Goal: Task Accomplishment & Management: Use online tool/utility

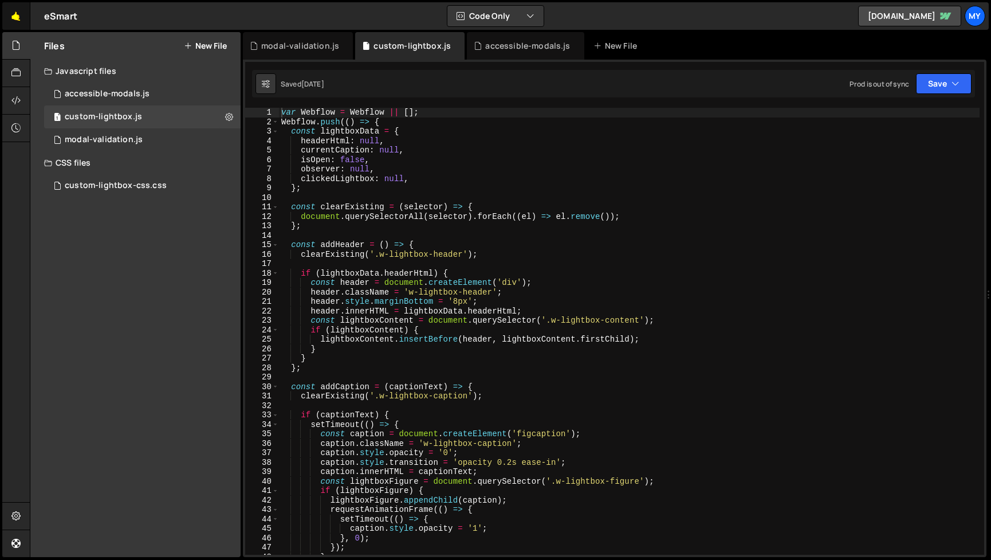
click at [18, 24] on link "🤙" at bounding box center [16, 16] width 28 height 28
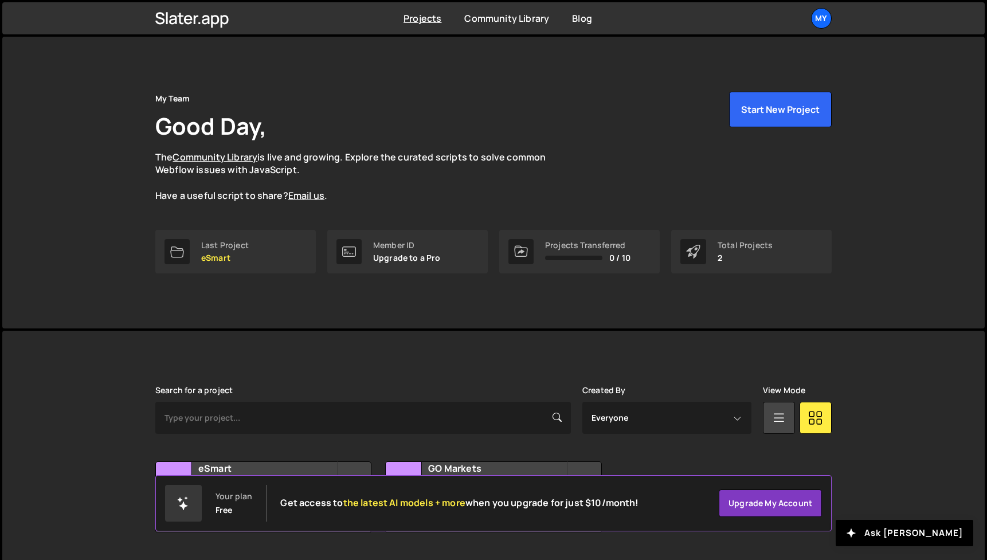
scroll to position [30, 0]
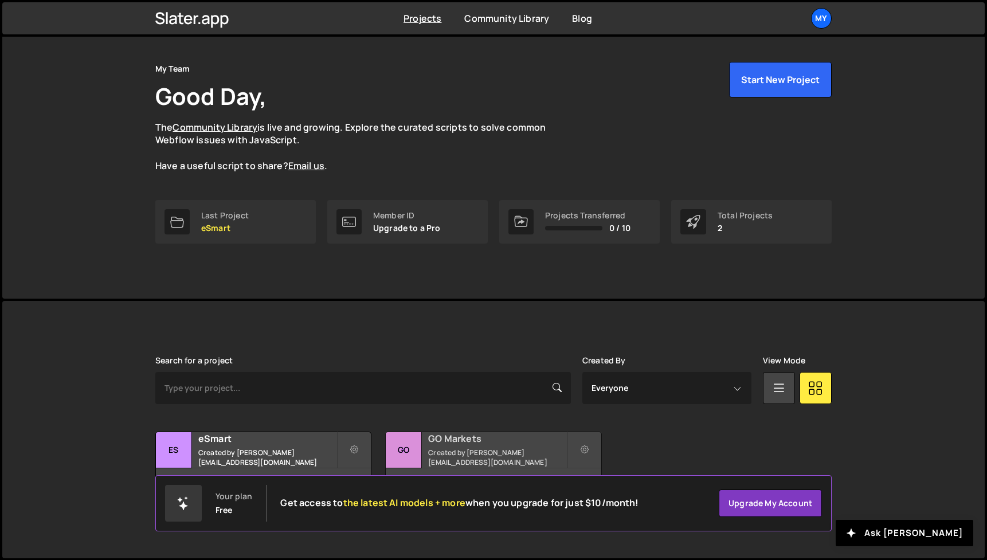
click at [468, 445] on h2 "GO Markets" at bounding box center [497, 438] width 138 height 13
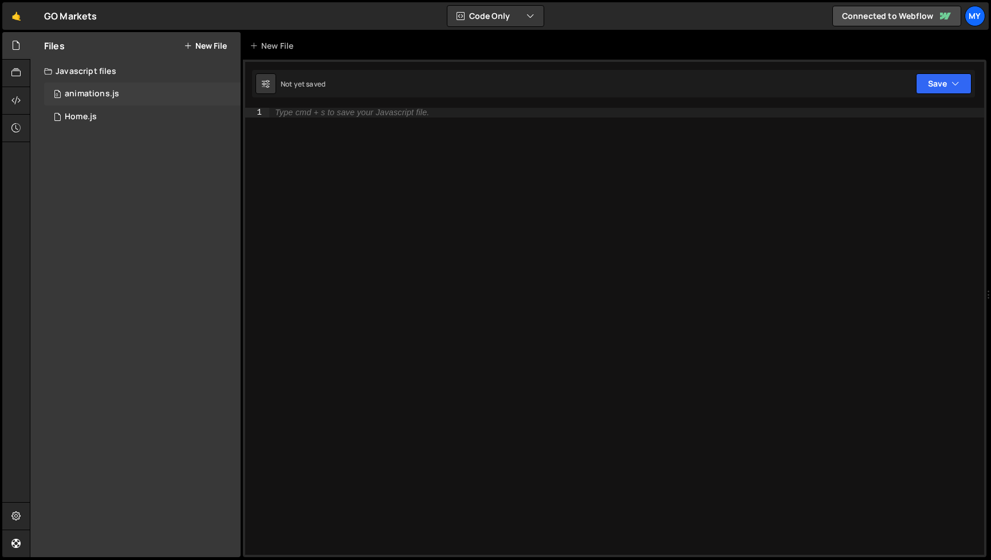
click at [126, 91] on div "0 animations.js 0" at bounding box center [142, 94] width 197 height 23
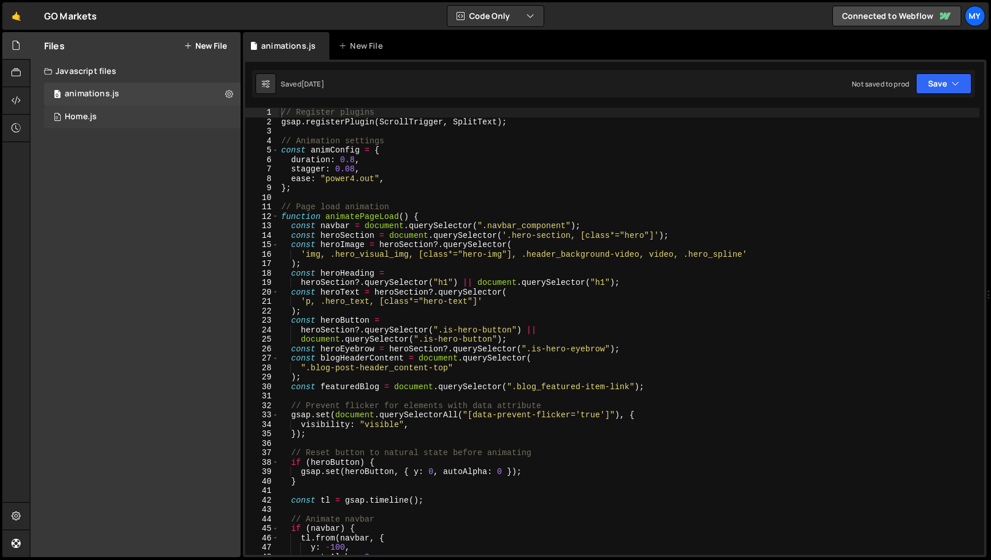
scroll to position [1989, 0]
click at [139, 121] on div "0 Home.js 0" at bounding box center [142, 116] width 197 height 23
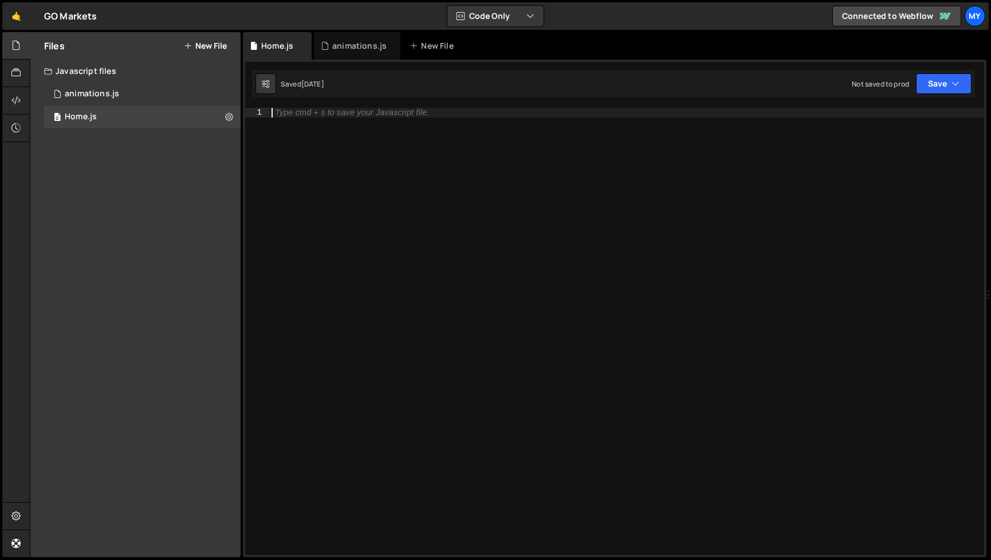
click at [306, 187] on div "Type cmd + s to save your Javascript file." at bounding box center [626, 341] width 715 height 466
